Goal: Task Accomplishment & Management: Use online tool/utility

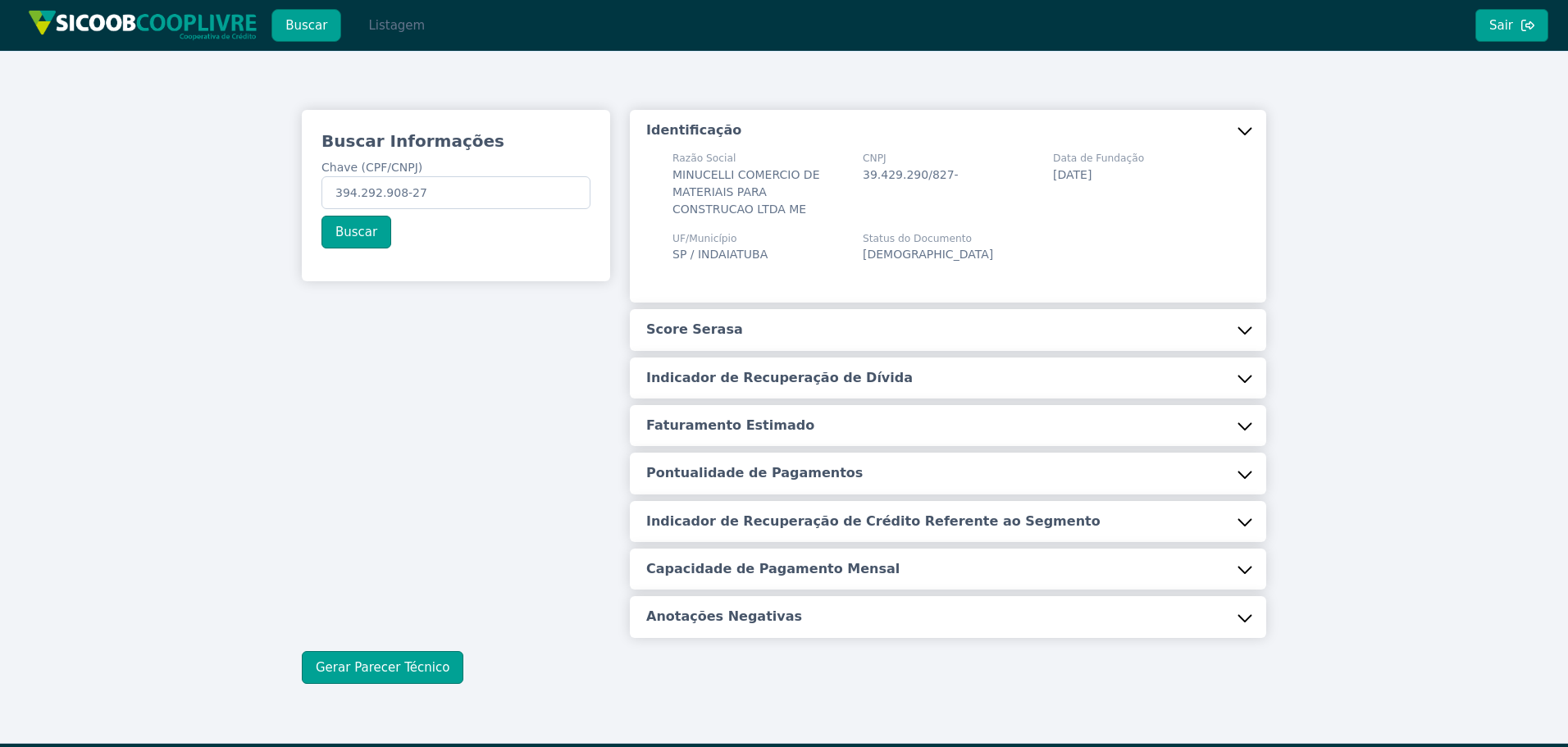
click at [383, 27] on button "Listagem" at bounding box center [396, 25] width 85 height 32
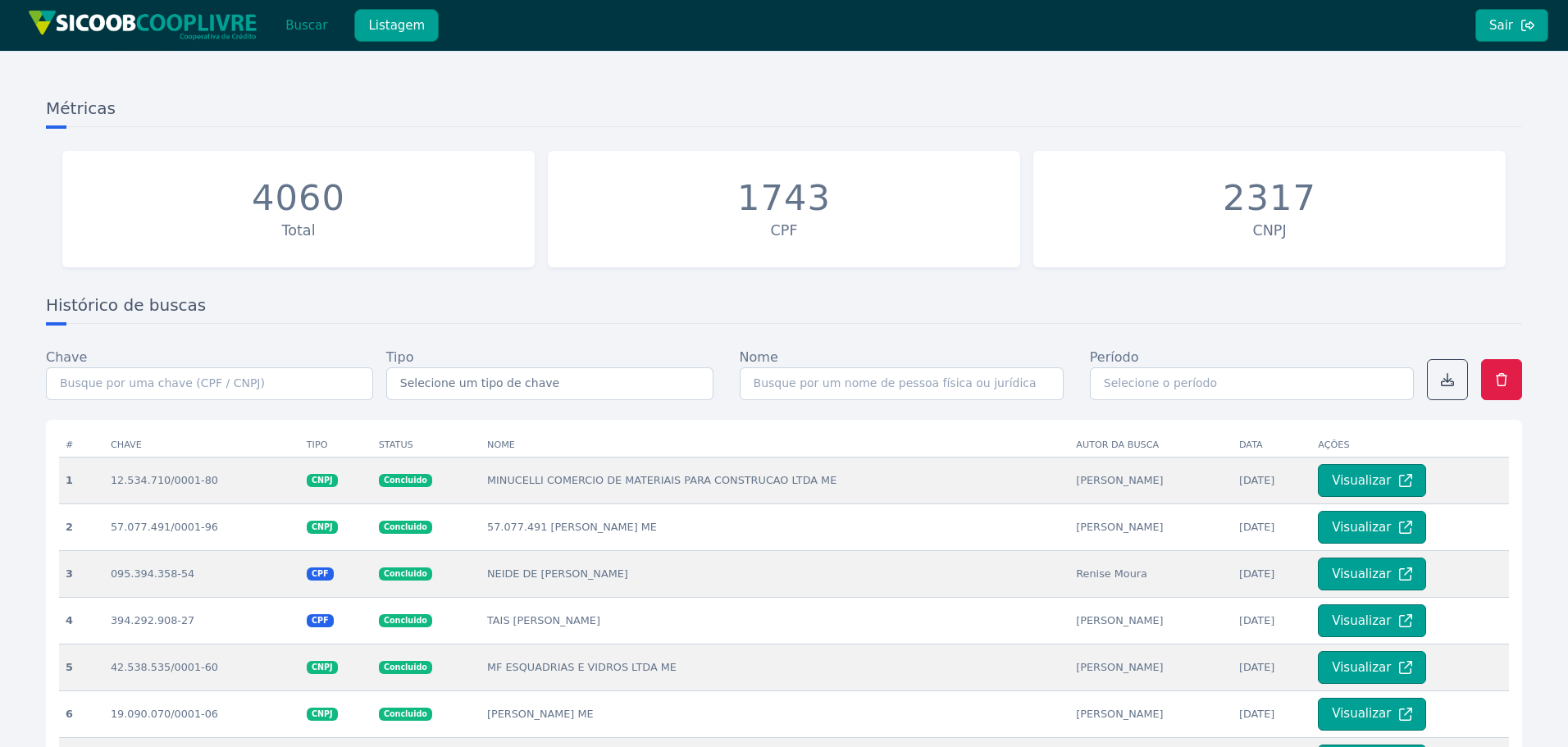
click at [313, 27] on button "Buscar" at bounding box center [306, 25] width 70 height 32
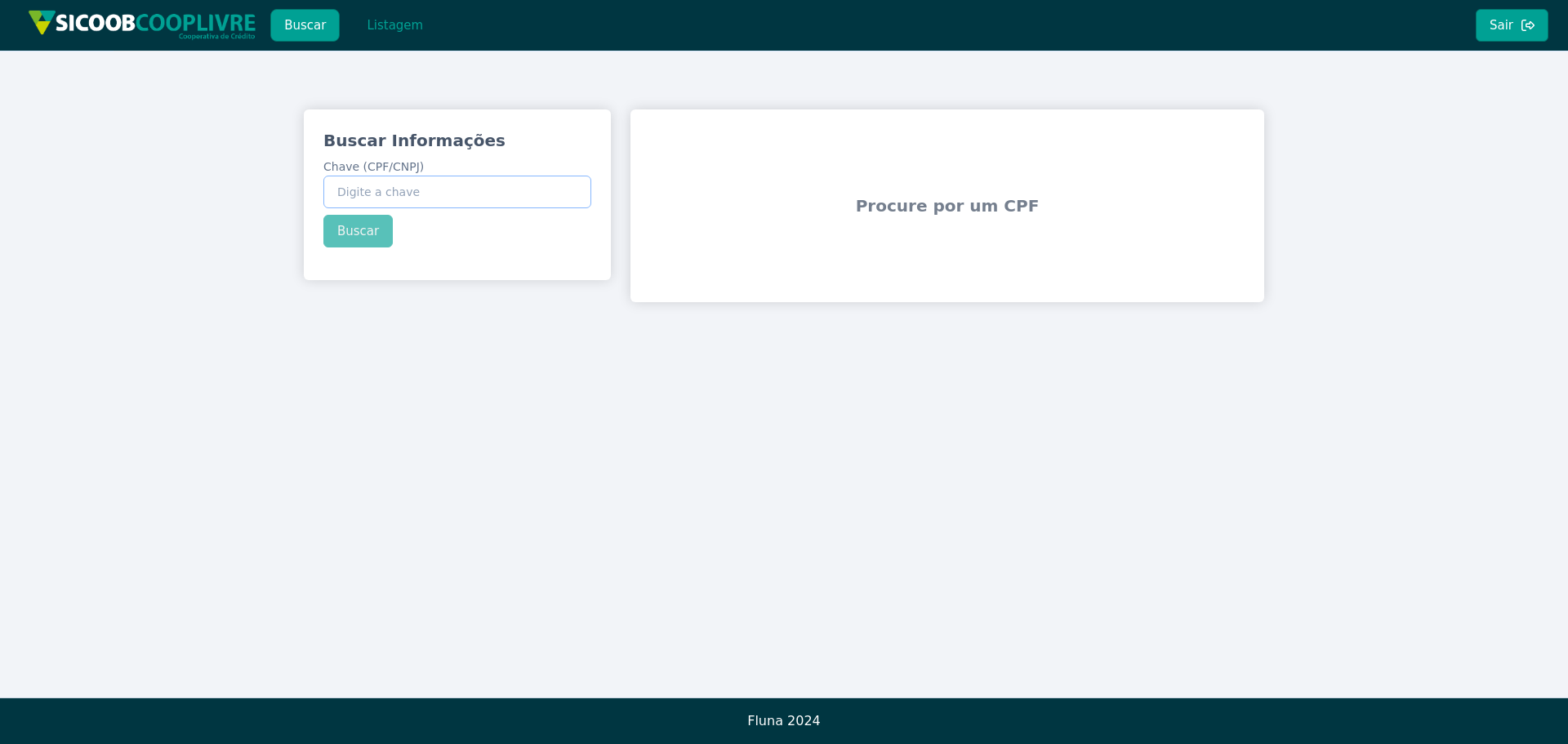
click at [459, 181] on input "Chave (CPF/CNPJ)" at bounding box center [458, 192] width 268 height 32
paste input "44.132.977/0001-38"
type input "44.132.977/0001-38"
click at [359, 226] on div "Buscar Informações Chave (CPF/CNPJ) 44.132.977/0001-38 Buscar" at bounding box center [457, 188] width 307 height 158
click at [359, 226] on button "Buscar" at bounding box center [358, 231] width 69 height 32
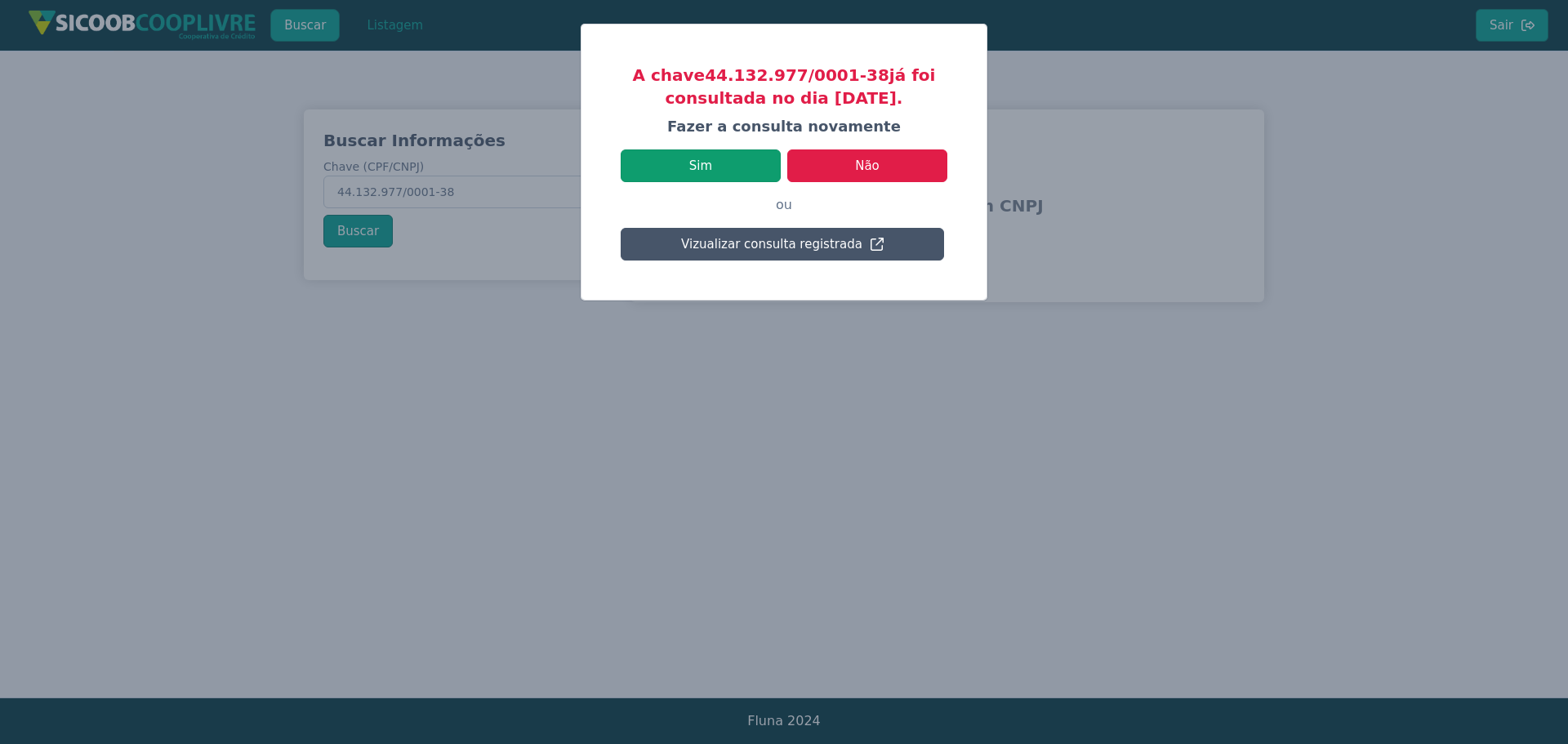
click at [713, 159] on button "Sim" at bounding box center [701, 165] width 161 height 32
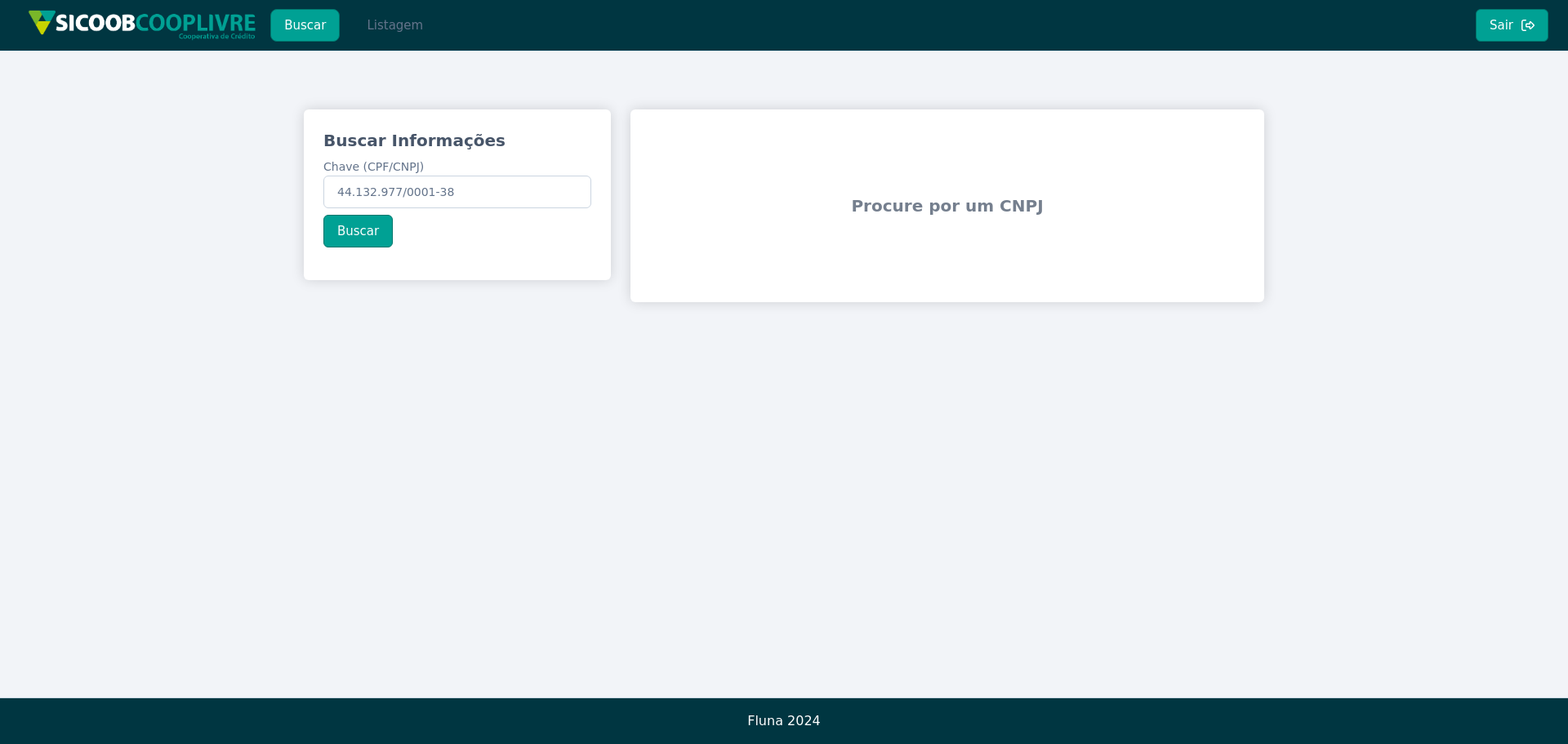
click at [405, 20] on button "Listagem" at bounding box center [394, 25] width 85 height 32
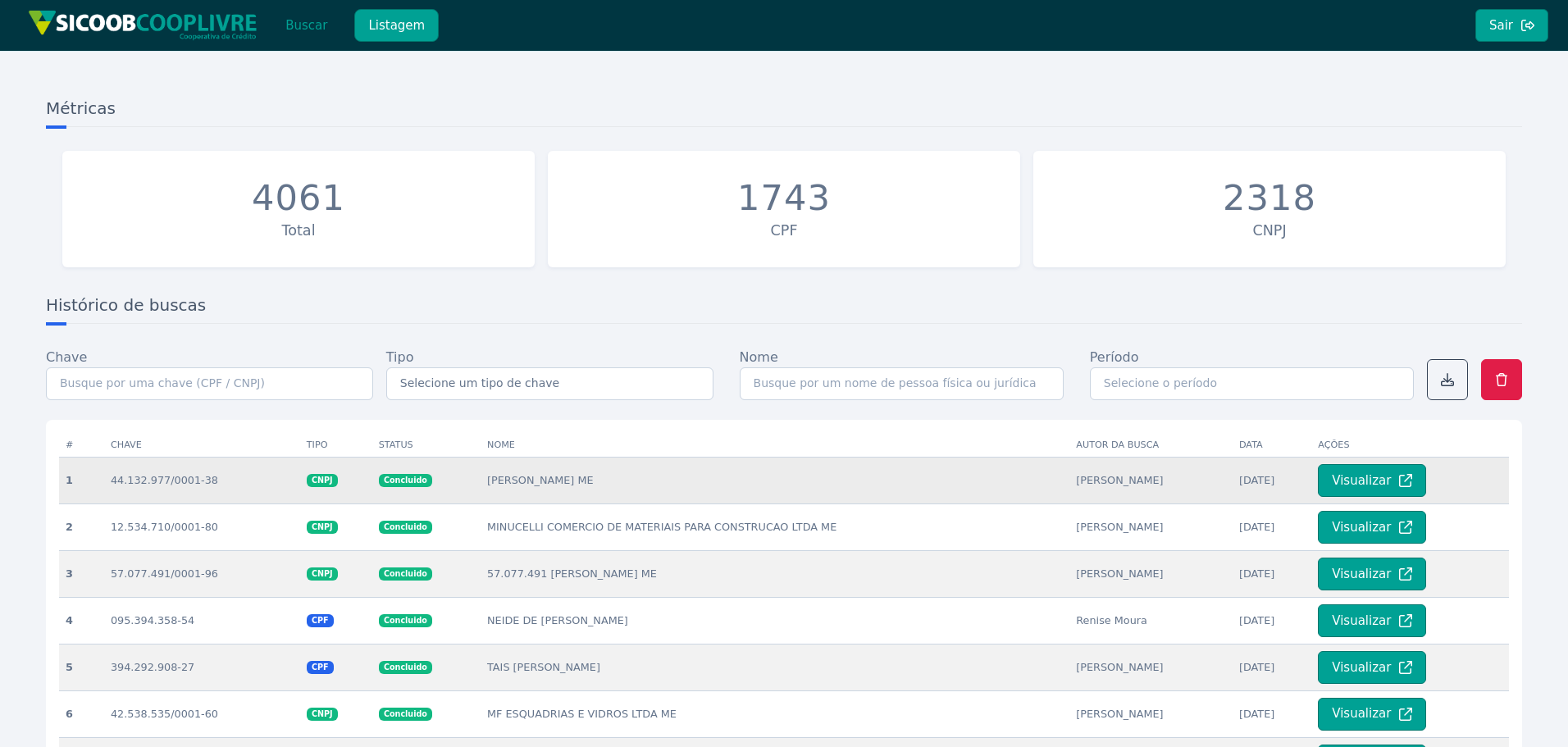
click at [1374, 502] on td "Visualizar" at bounding box center [1410, 480] width 197 height 47
click at [1372, 494] on button "Visualizar" at bounding box center [1372, 481] width 109 height 32
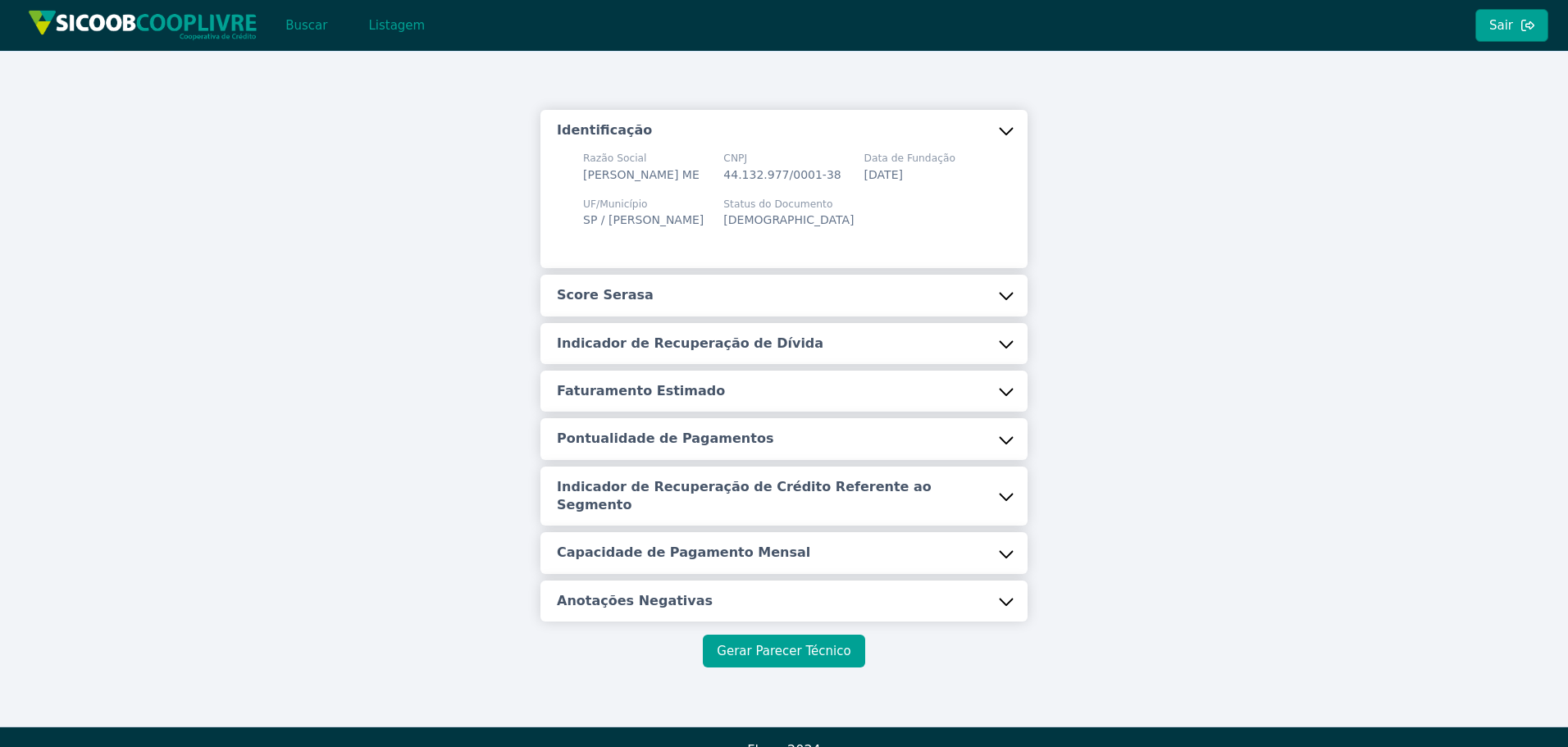
click at [804, 646] on button "Gerar Parecer Técnico" at bounding box center [783, 652] width 161 height 32
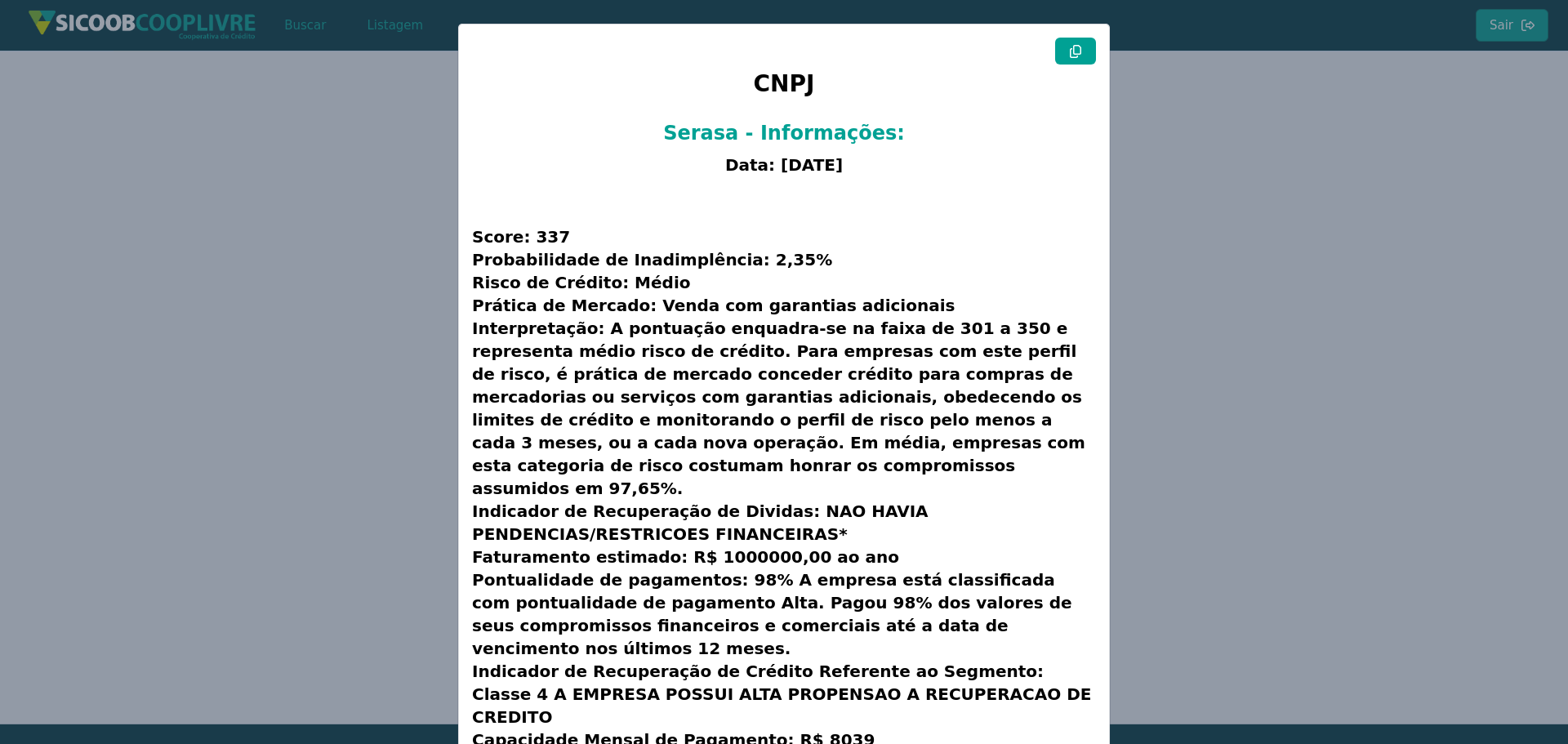
click at [1069, 54] on icon at bounding box center [1076, 51] width 13 height 13
click at [287, 336] on modal-container "CNPJ Serasa - Informações: Data: [DATE] Score: 337 Probabilidade de Inadimplênc…" at bounding box center [784, 372] width 1568 height 744
